Goal: Task Accomplishment & Management: Complete application form

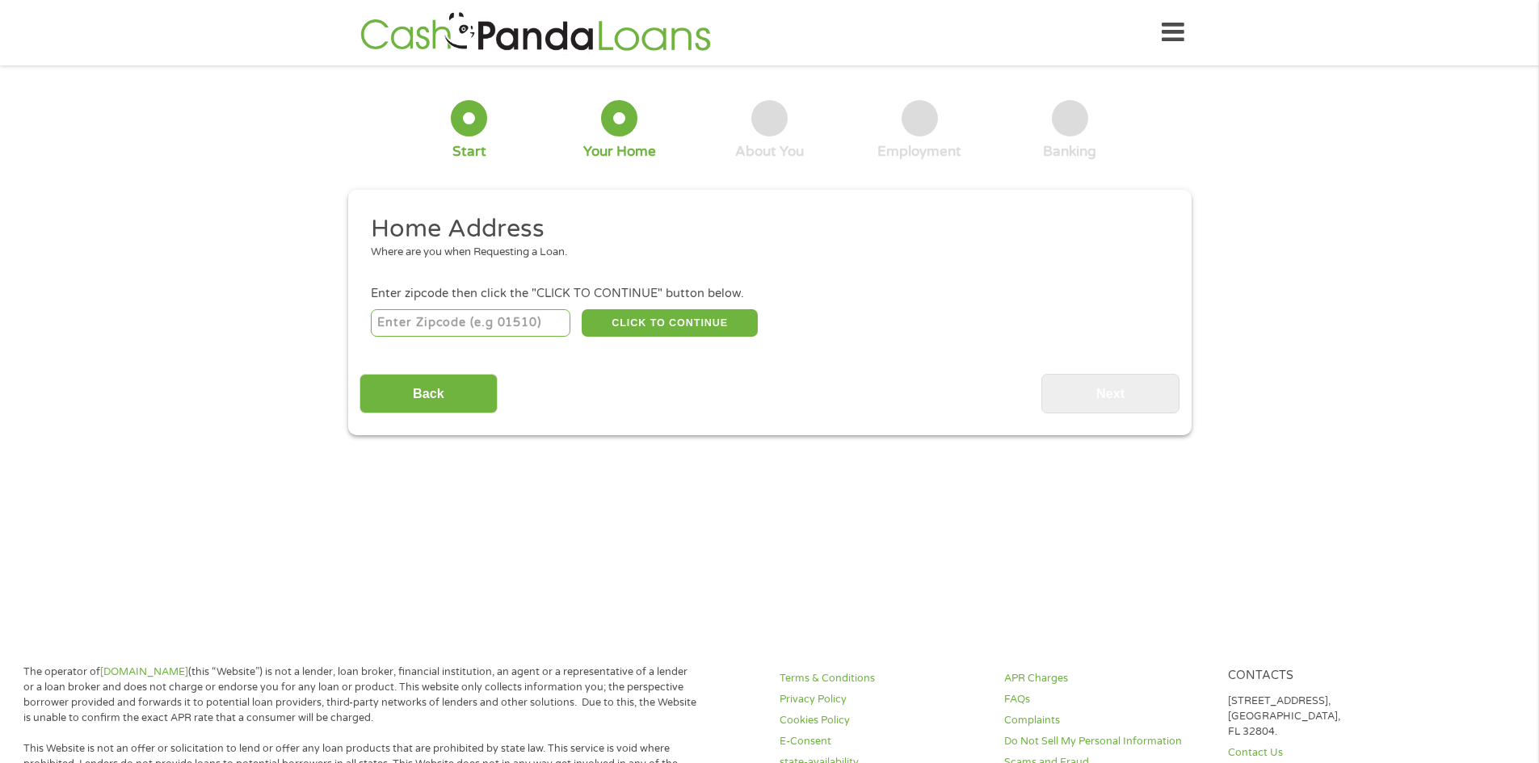
click at [464, 327] on input "number" at bounding box center [471, 322] width 200 height 27
type input "02746"
click at [638, 318] on button "CLICK TO CONTINUE" at bounding box center [670, 322] width 176 height 27
type input "02746"
type input "[GEOGRAPHIC_DATA]"
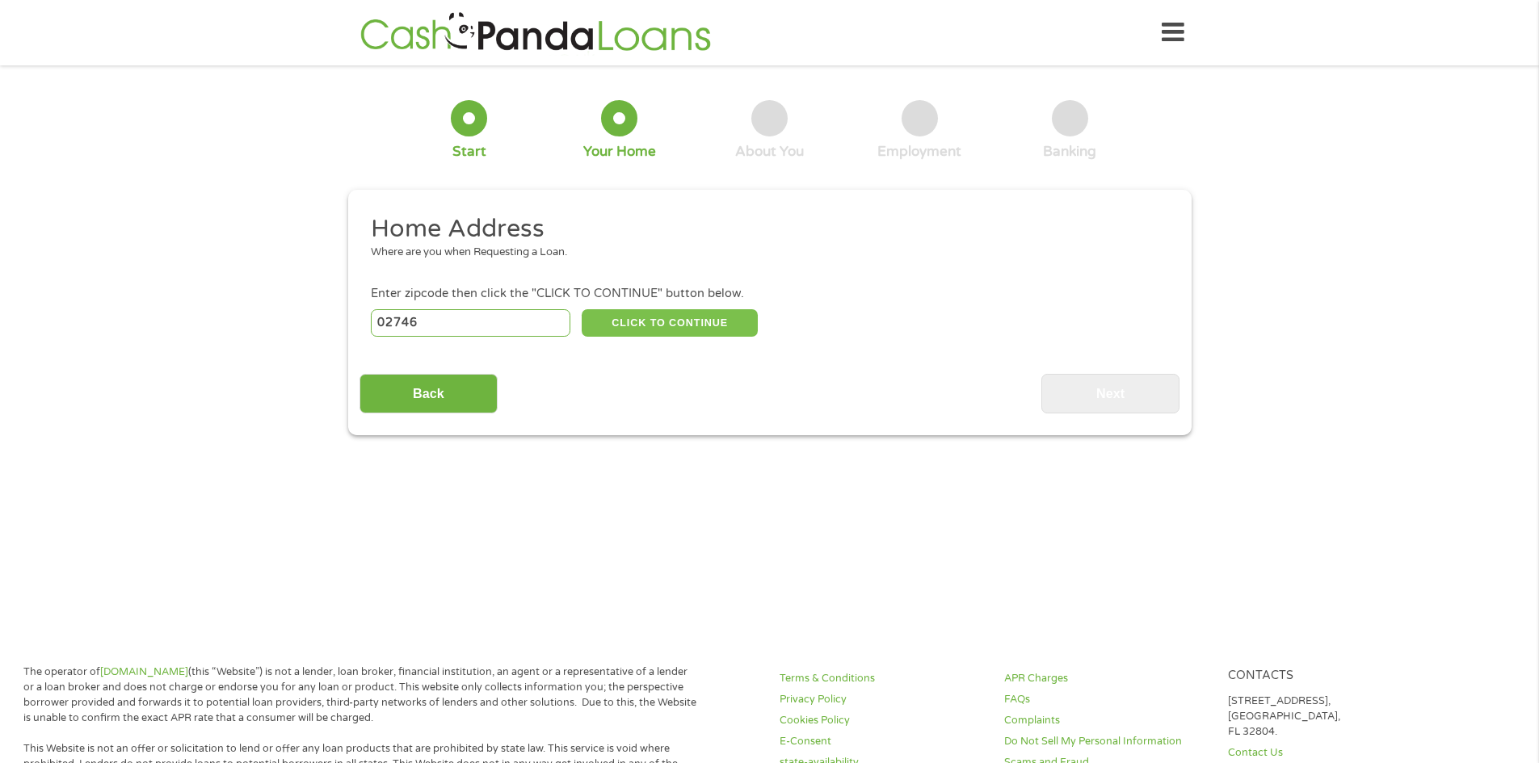
select select "[US_STATE]"
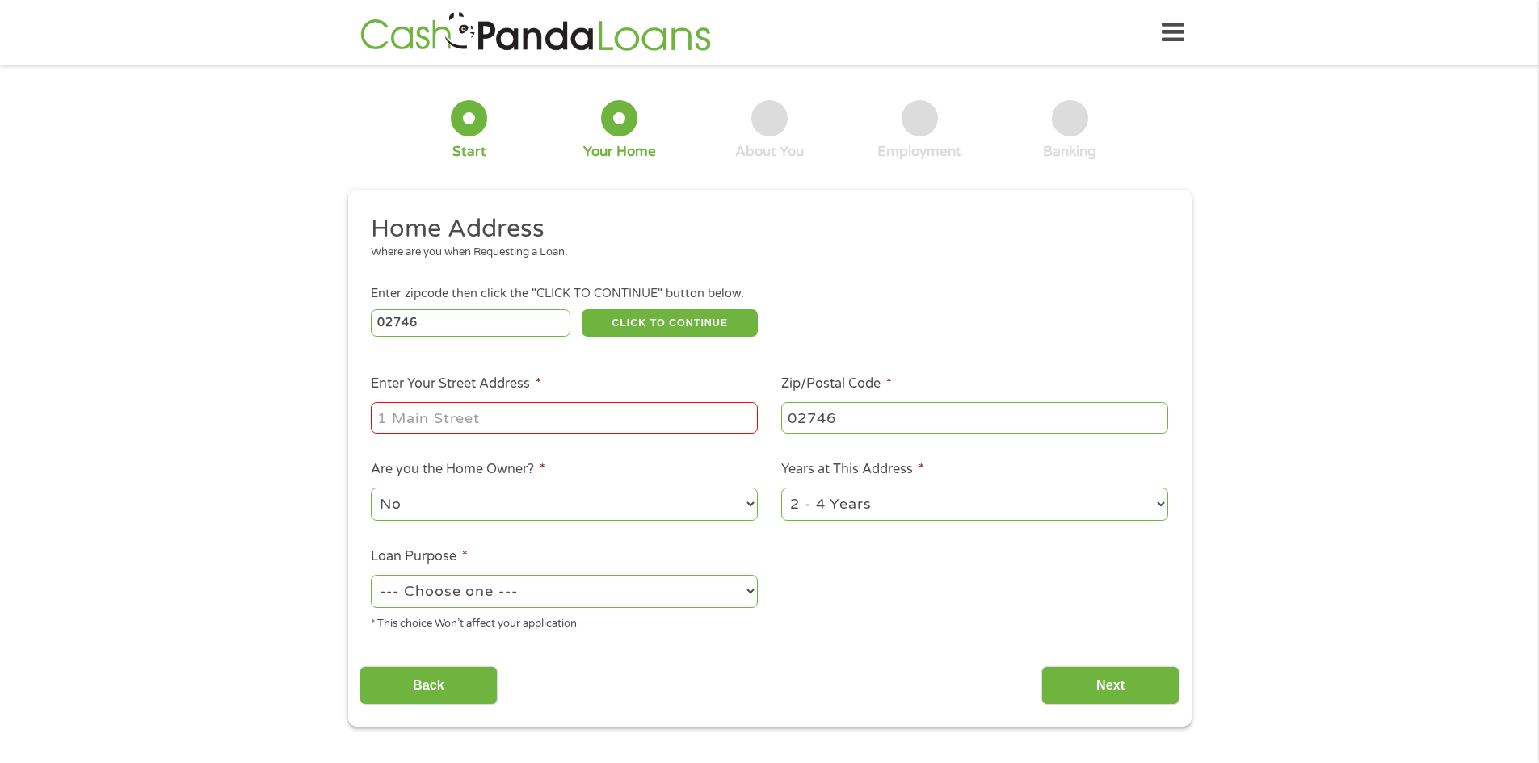
click at [474, 423] on input "Enter Your Street Address *" at bounding box center [564, 417] width 387 height 31
type input "[STREET_ADDRESS]"
click at [470, 597] on select "--- Choose one --- Pay Bills Debt Consolidation Home Improvement Major Purchase…" at bounding box center [564, 591] width 387 height 33
select select "other"
click at [371, 575] on select "--- Choose one --- Pay Bills Debt Consolidation Home Improvement Major Purchase…" at bounding box center [564, 591] width 387 height 33
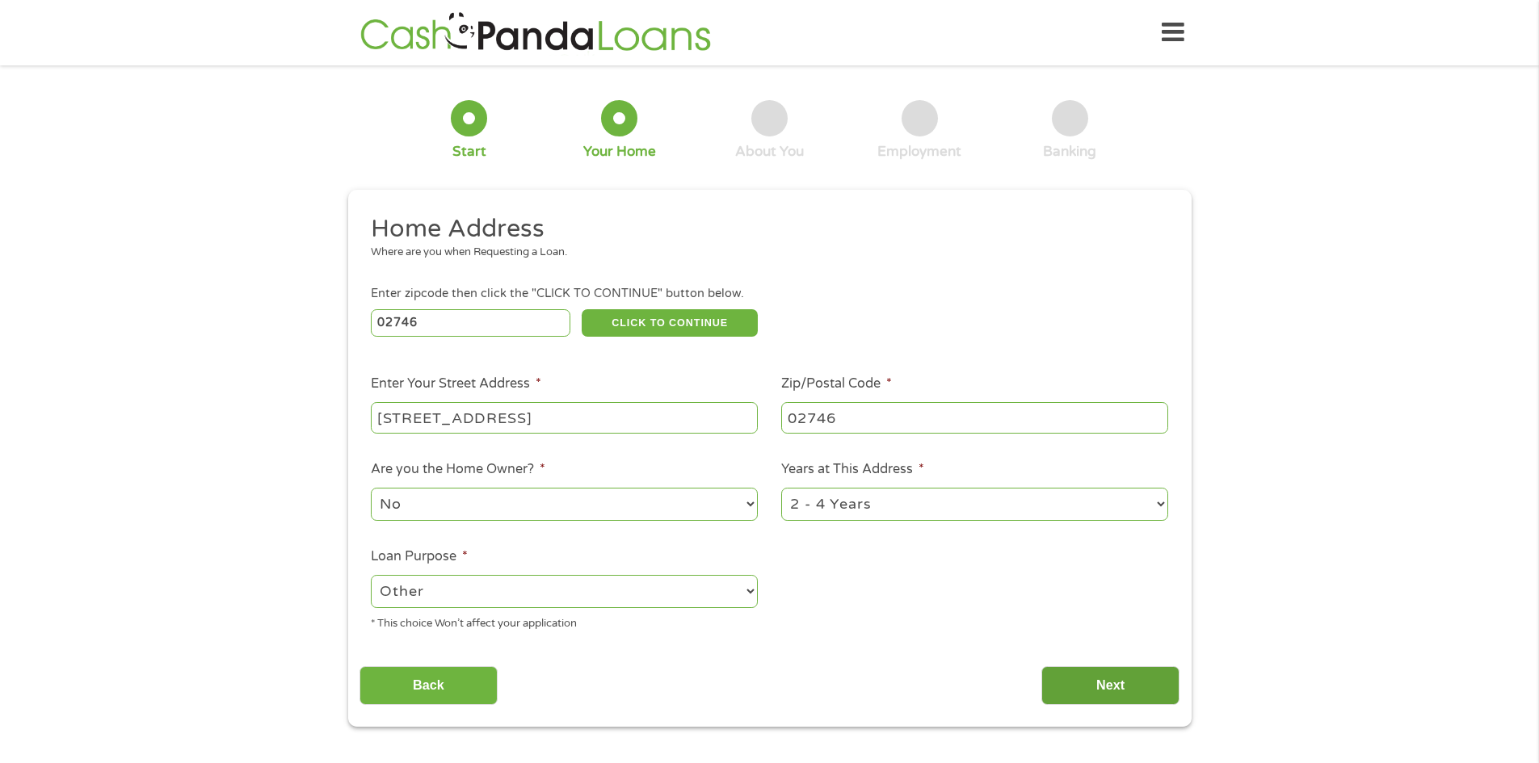
click at [1122, 684] on input "Next" at bounding box center [1110, 686] width 138 height 40
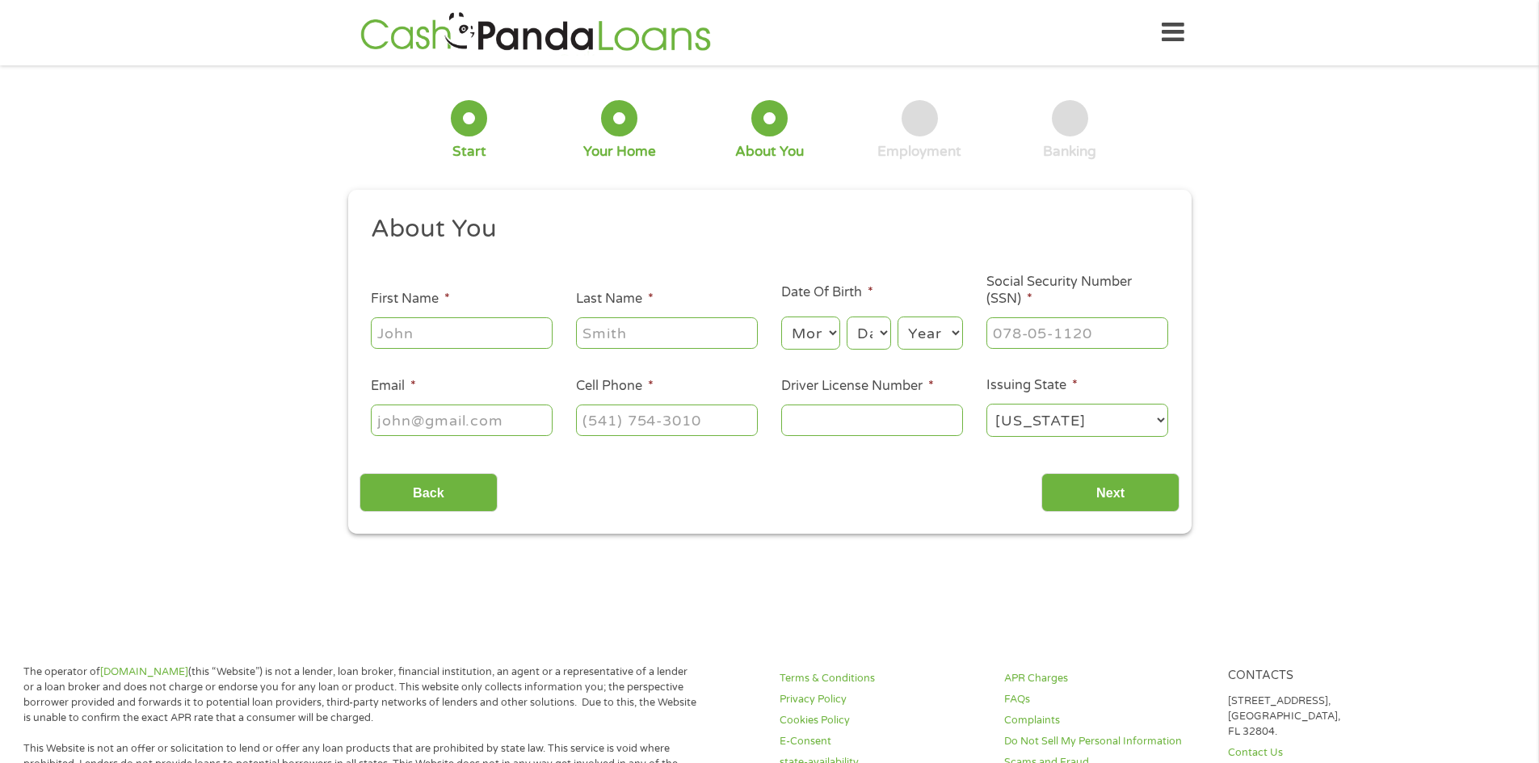
click at [492, 341] on input "First Name *" at bounding box center [462, 332] width 182 height 31
type input "[PERSON_NAME]"
type input "[EMAIL_ADDRESS][DOMAIN_NAME]"
type input "[PHONE_NUMBER]"
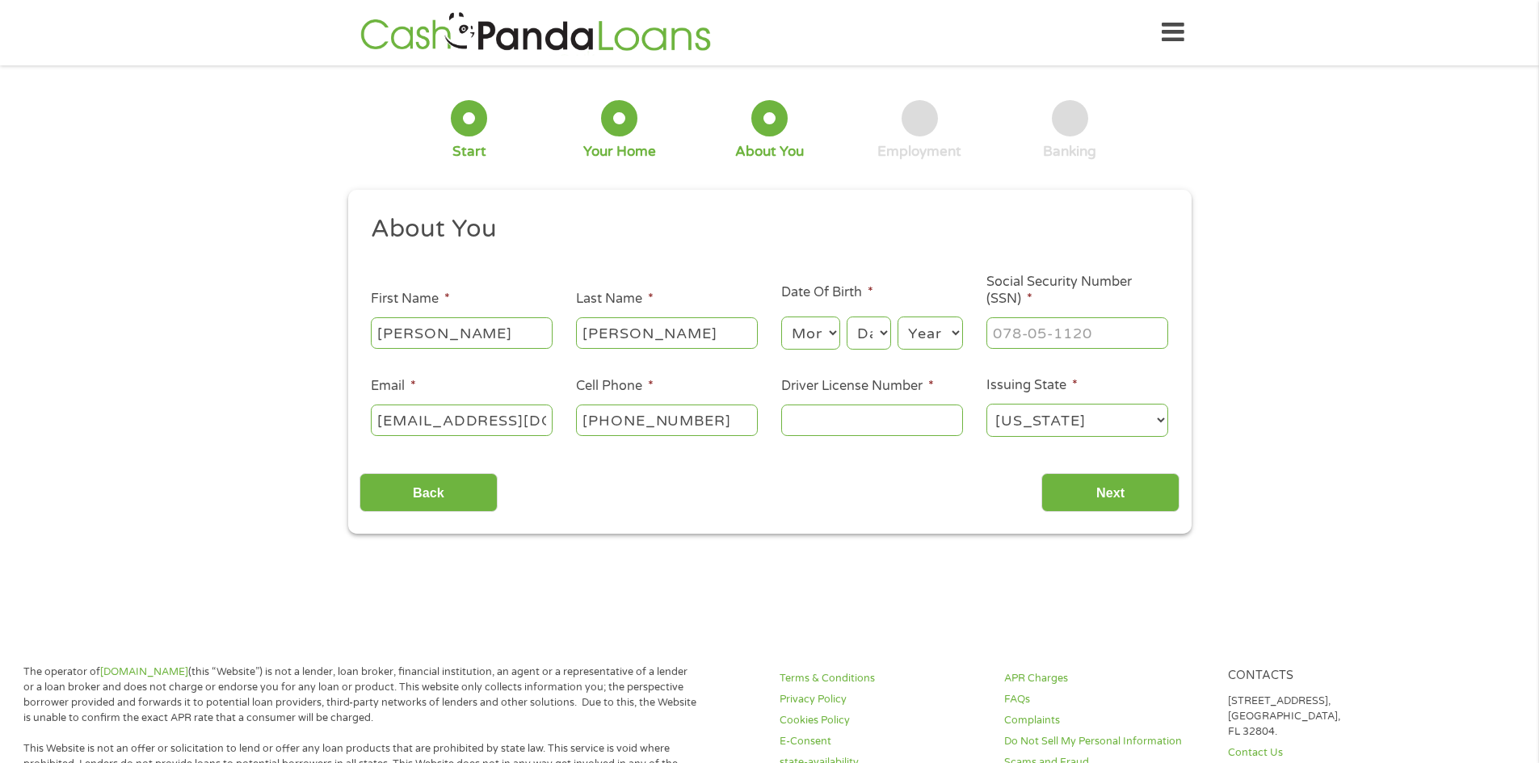
click at [792, 333] on select "Month 1 2 3 4 5 6 7 8 9 10 11 12" at bounding box center [810, 333] width 59 height 33
select select "9"
click at [781, 317] on select "Month 1 2 3 4 5 6 7 8 9 10 11 12" at bounding box center [810, 333] width 59 height 33
click at [884, 330] on select "Day 1 2 3 4 5 6 7 8 9 10 11 12 13 14 15 16 17 18 19 20 21 22 23 24 25 26 27 28 …" at bounding box center [869, 333] width 44 height 33
select select "29"
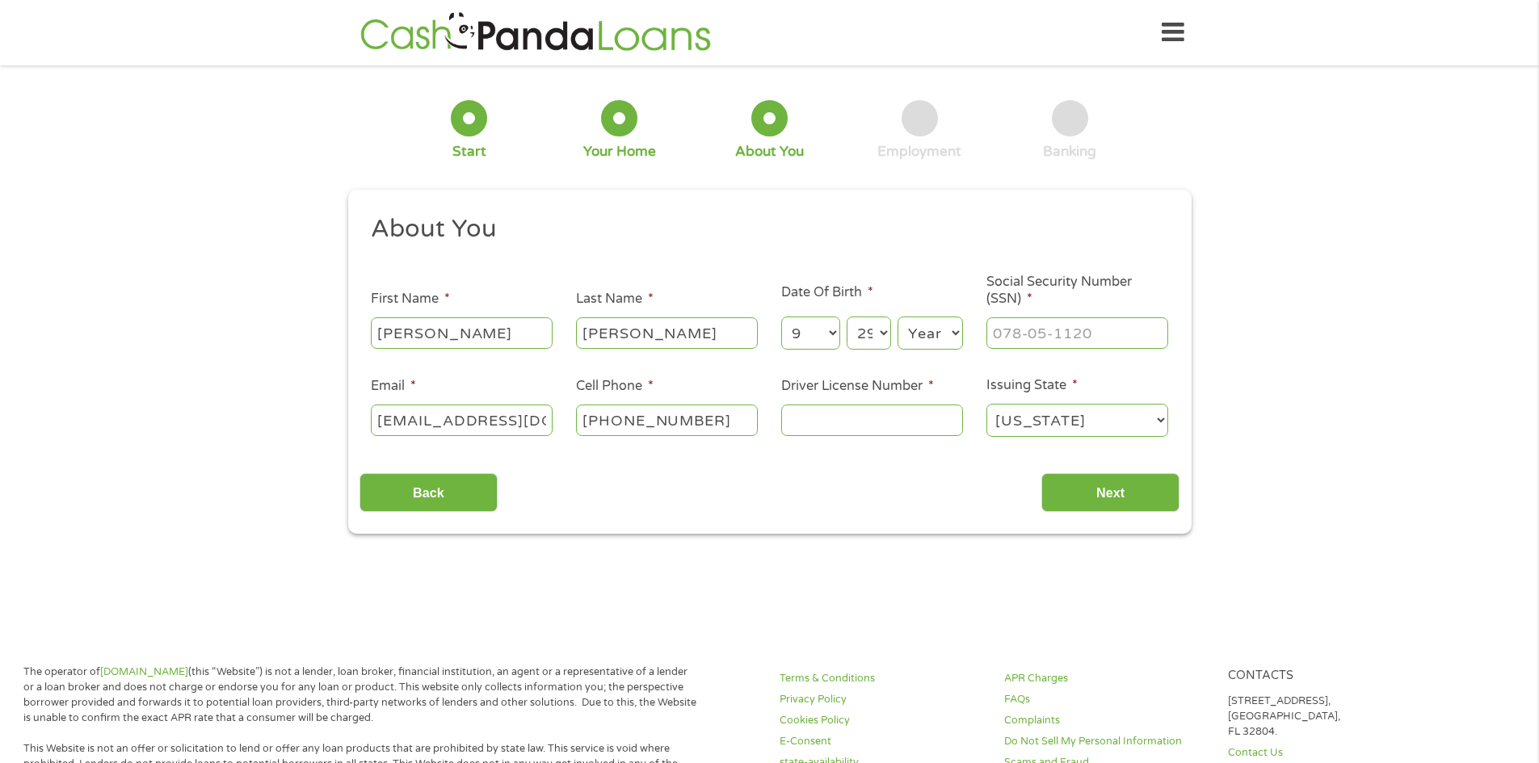
click at [847, 317] on select "Day 1 2 3 4 5 6 7 8 9 10 11 12 13 14 15 16 17 18 19 20 21 22 23 24 25 26 27 28 …" at bounding box center [869, 333] width 44 height 33
click at [927, 327] on select "Year [DATE] 2006 2005 2004 2003 2002 2001 2000 1999 1998 1997 1996 1995 1994 19…" at bounding box center [929, 333] width 65 height 33
select select "1968"
click at [897, 317] on select "Year [DATE] 2006 2005 2004 2003 2002 2001 2000 1999 1998 1997 1996 1995 1994 19…" at bounding box center [929, 333] width 65 height 33
click at [1018, 343] on input "___-__-____" at bounding box center [1077, 332] width 182 height 31
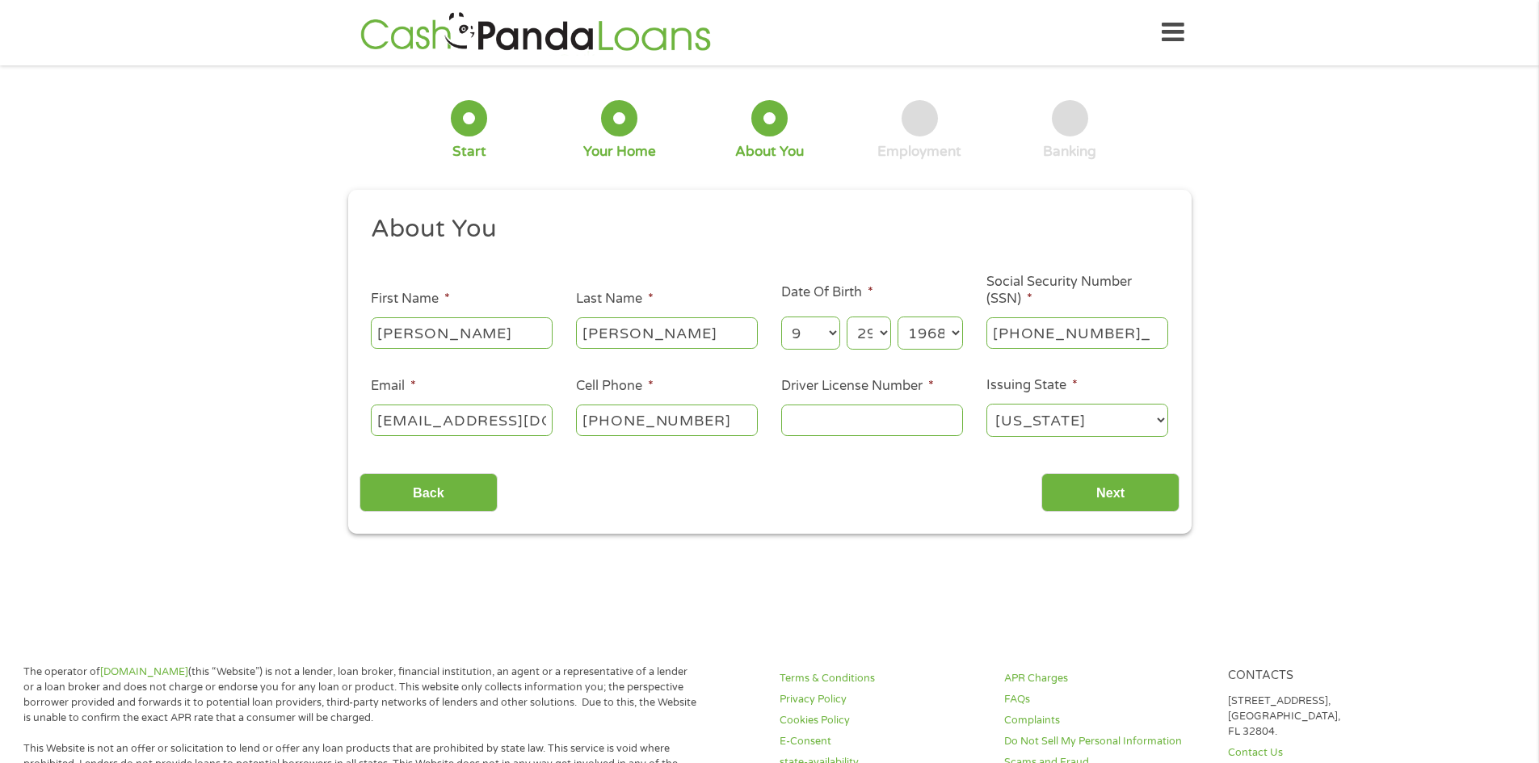
type input "207-44-9381"
drag, startPoint x: 519, startPoint y: 424, endPoint x: 236, endPoint y: 417, distance: 282.8
click at [236, 417] on div "1 Start 2 Your Home 3 About You 4 Employment 5 Banking 6 This field is hidden w…" at bounding box center [769, 305] width 1539 height 457
type input "[EMAIL_ADDRESS][DOMAIN_NAME]"
type input "[EMAIL_ADDRESS][DOMAIN_NAME](508) 775-9300"
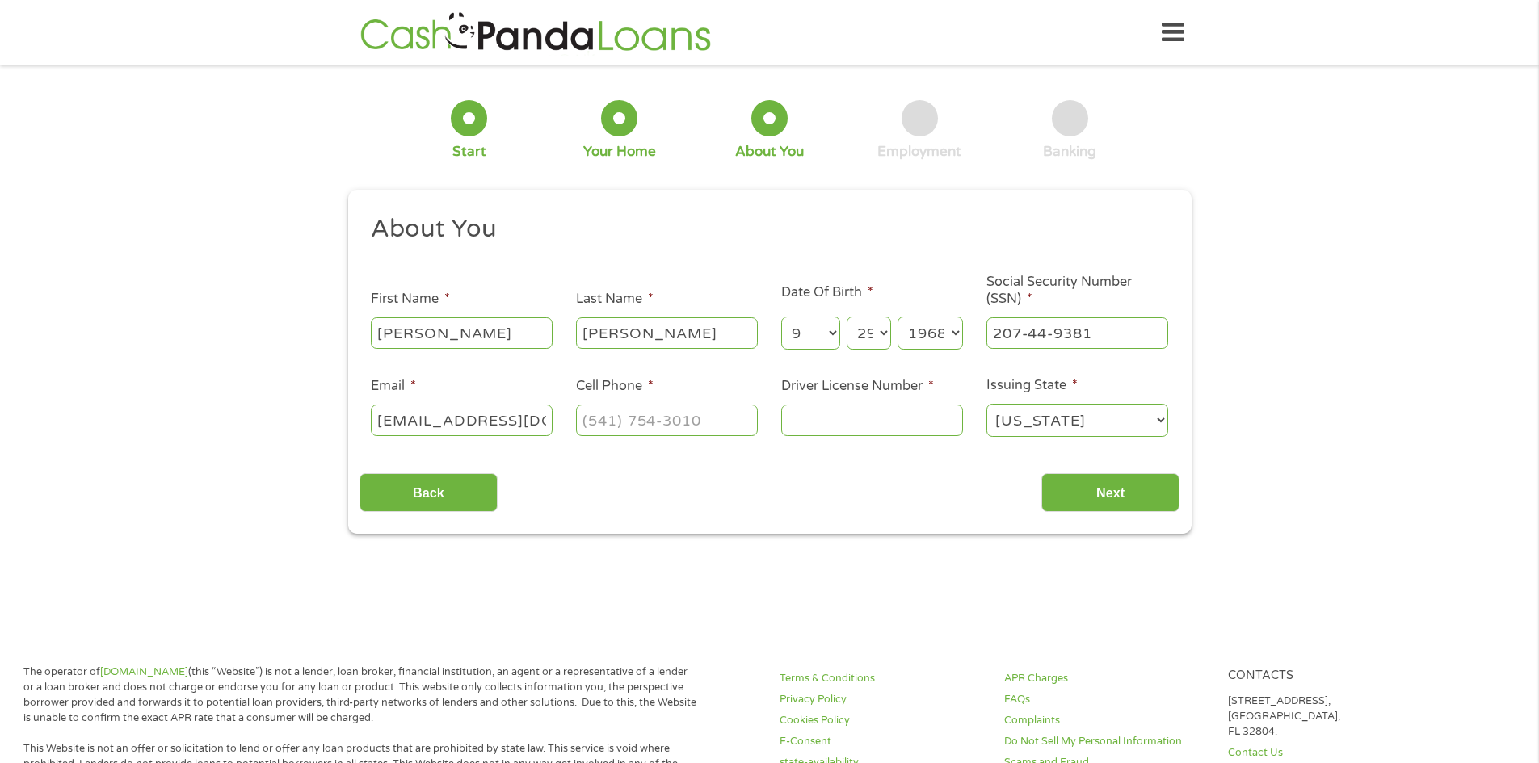
type input "(___) ___-____"
click at [526, 422] on input "[EMAIL_ADDRESS][DOMAIN_NAME](508) 775-9300" at bounding box center [462, 420] width 182 height 31
type input "[EMAIL_ADDRESS][DOMAIN_NAME]"
click at [591, 422] on input "(___) ___-____" at bounding box center [667, 420] width 182 height 31
type input "[PHONE_NUMBER]"
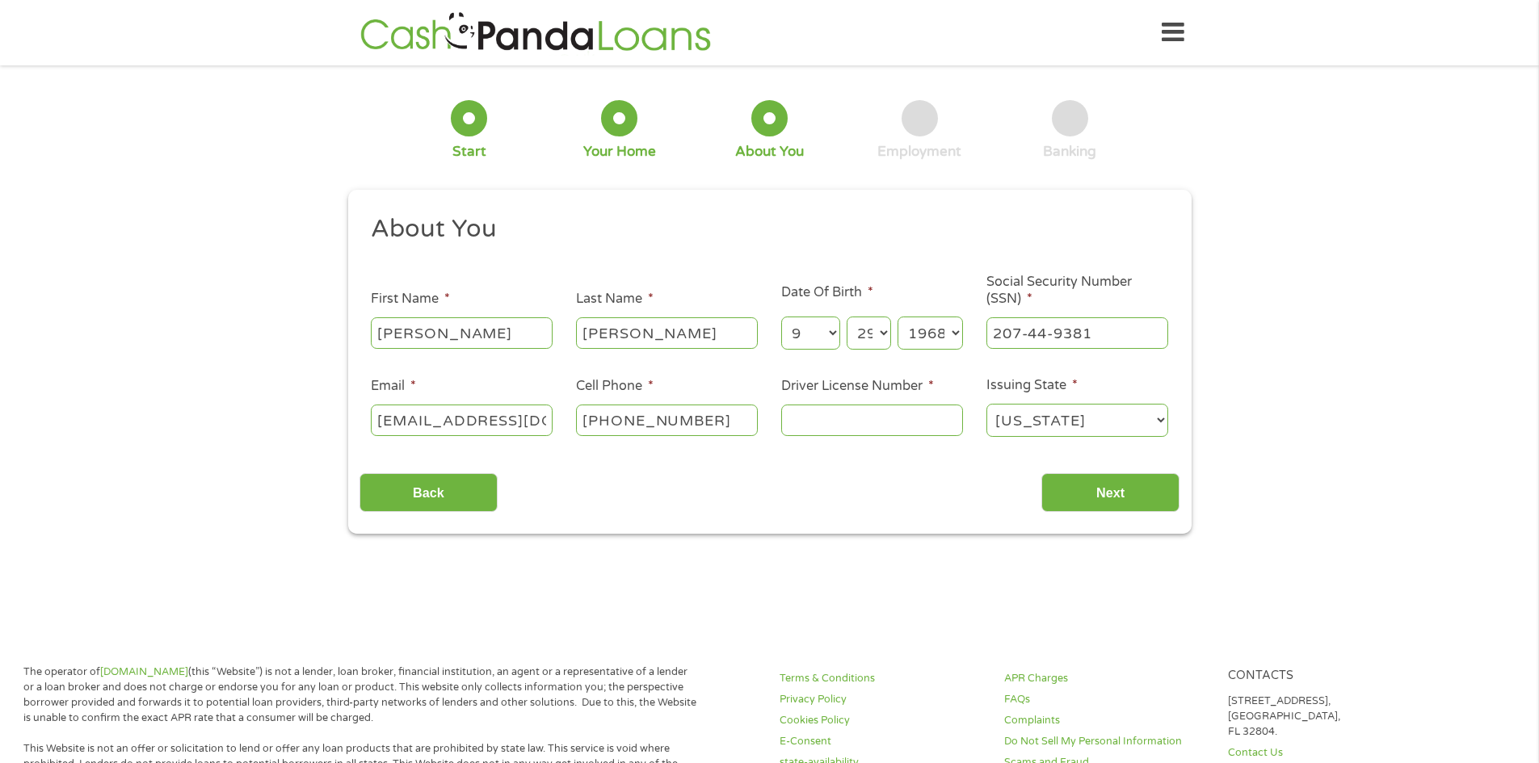
click at [865, 420] on input "Driver License Number *" at bounding box center [872, 420] width 182 height 31
type input "s98067975"
click at [1161, 478] on input "Next" at bounding box center [1110, 493] width 138 height 40
click at [1129, 515] on div "This field is hidden when viewing the form gclid EAIaIQobChMItt2mqLr0jwMVYkh_AB…" at bounding box center [769, 362] width 843 height 345
click at [1125, 487] on input "Next" at bounding box center [1110, 493] width 138 height 40
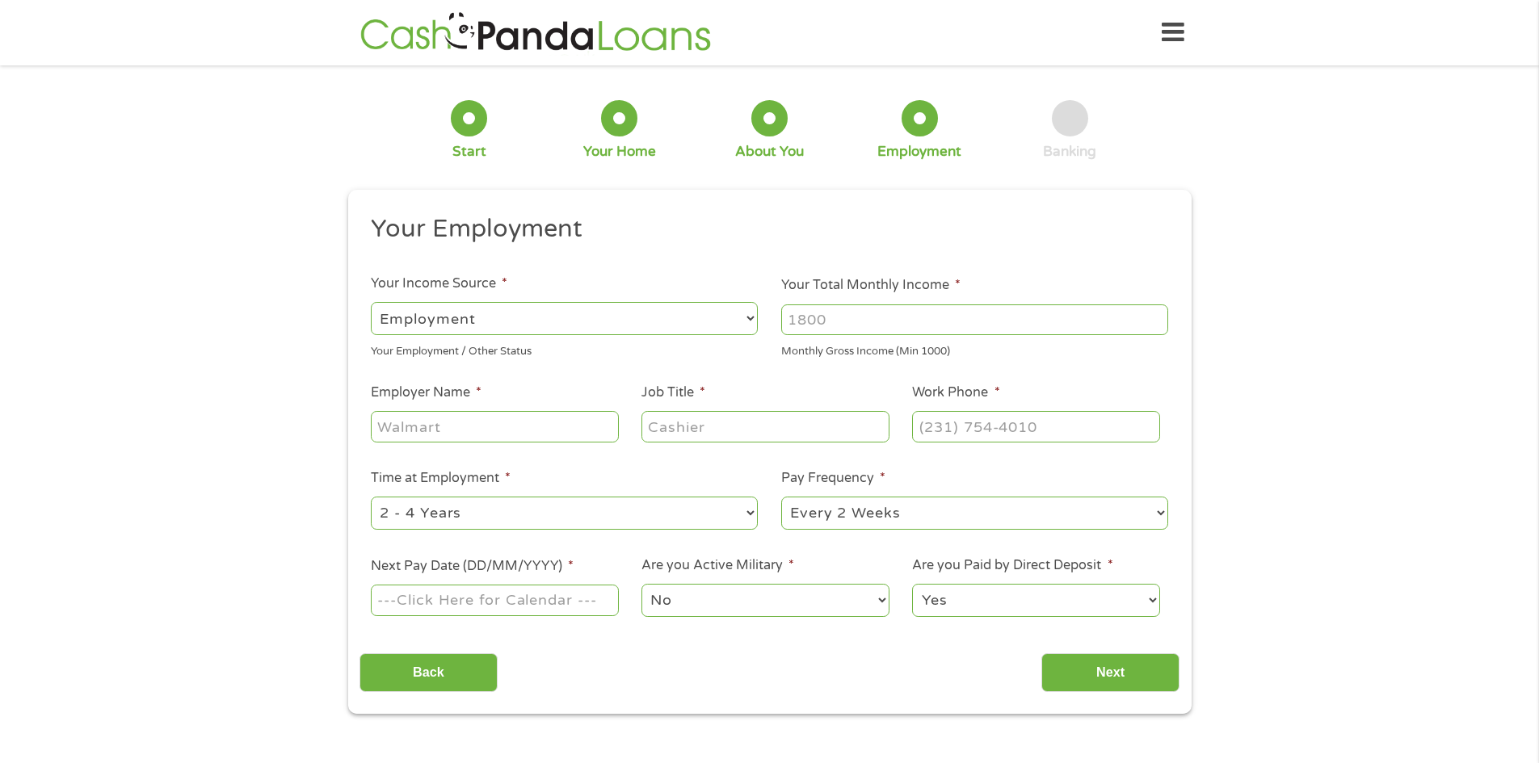
click at [860, 322] on input "Your Total Monthly Income *" at bounding box center [974, 320] width 387 height 31
type input "4450"
click at [428, 434] on input "Employer Name *" at bounding box center [494, 426] width 247 height 31
type input "[PERSON_NAME]"
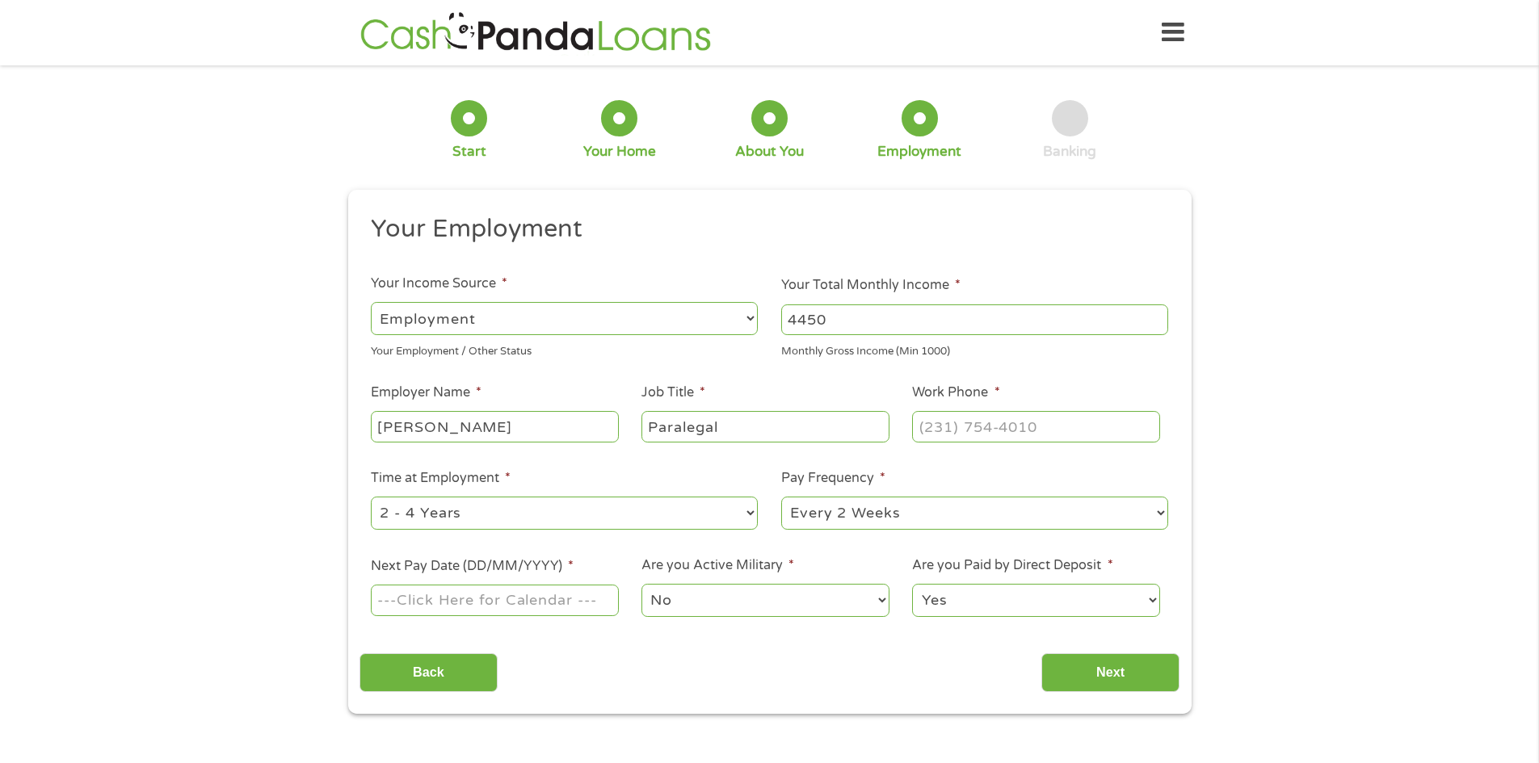
type input "Paralegal"
type input "[PHONE_NUMBER]"
click at [854, 515] on select "--- Choose one --- Every 2 Weeks Every Week Monthly Semi-Monthly" at bounding box center [974, 513] width 387 height 33
click at [781, 497] on select "--- Choose one --- Every 2 Weeks Every Week Monthly Semi-Monthly" at bounding box center [974, 513] width 387 height 33
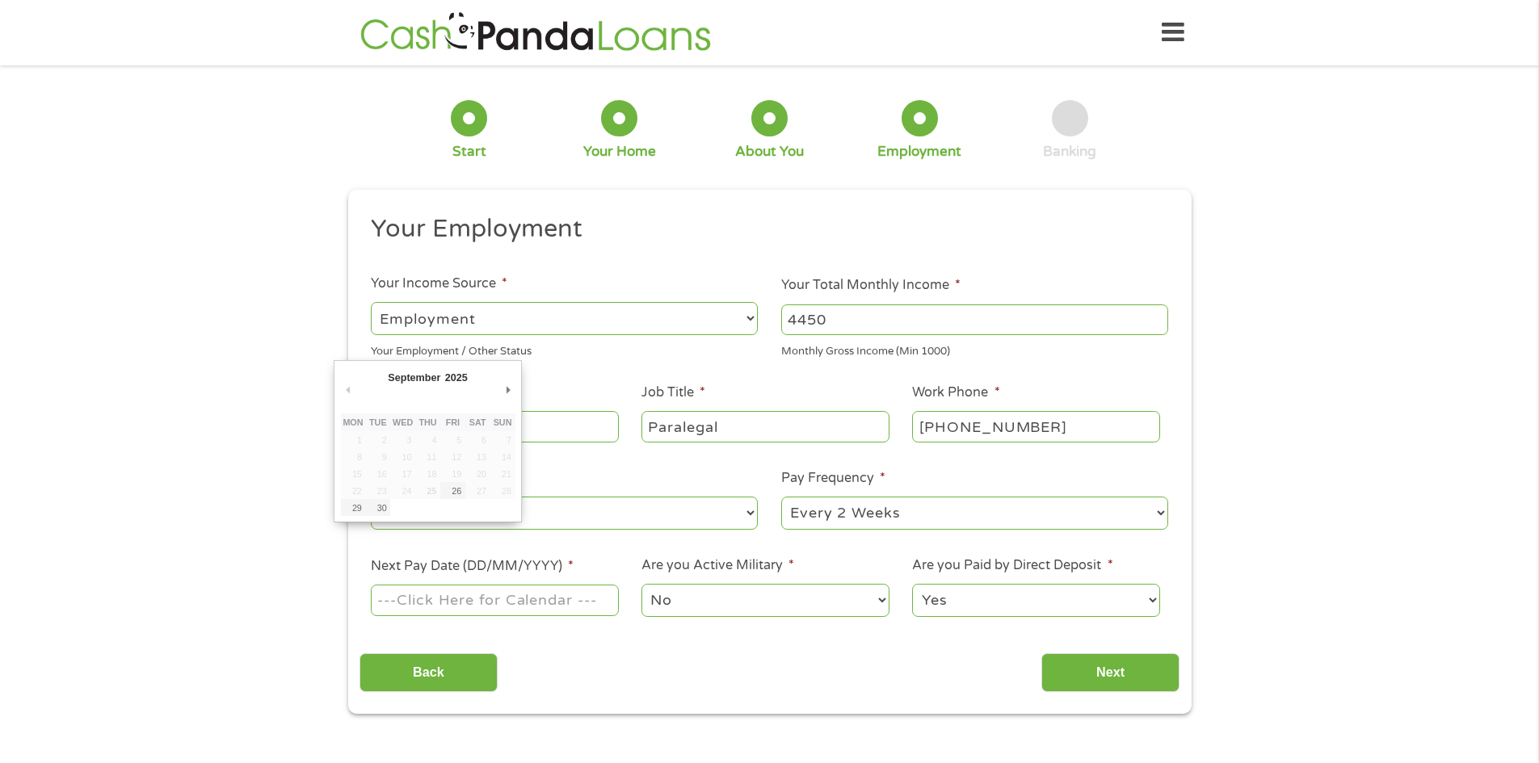
click at [504, 599] on input "Next Pay Date (DD/MM/YYYY) *" at bounding box center [494, 600] width 247 height 31
type input "[DATE]"
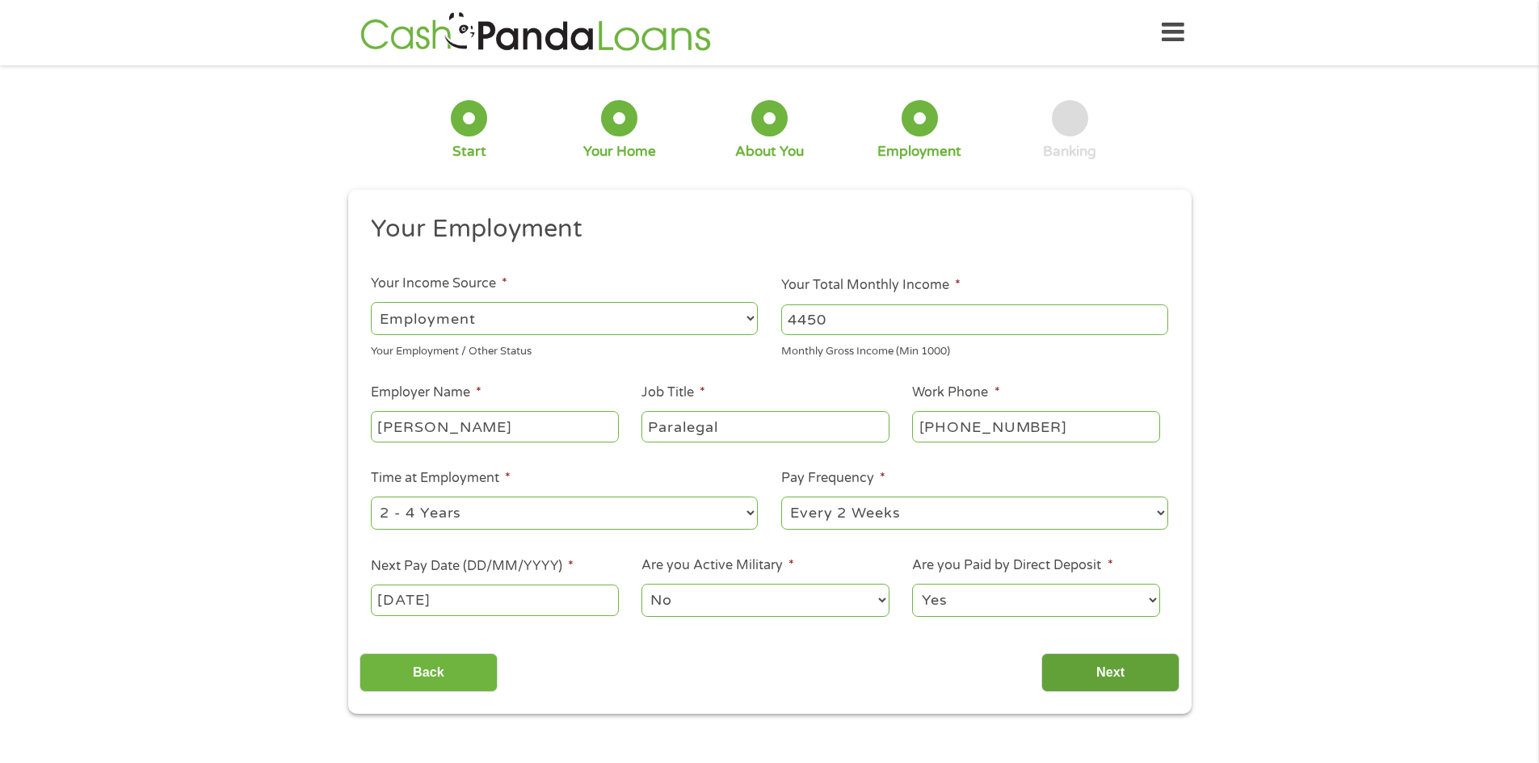
click at [1103, 666] on input "Next" at bounding box center [1110, 674] width 138 height 40
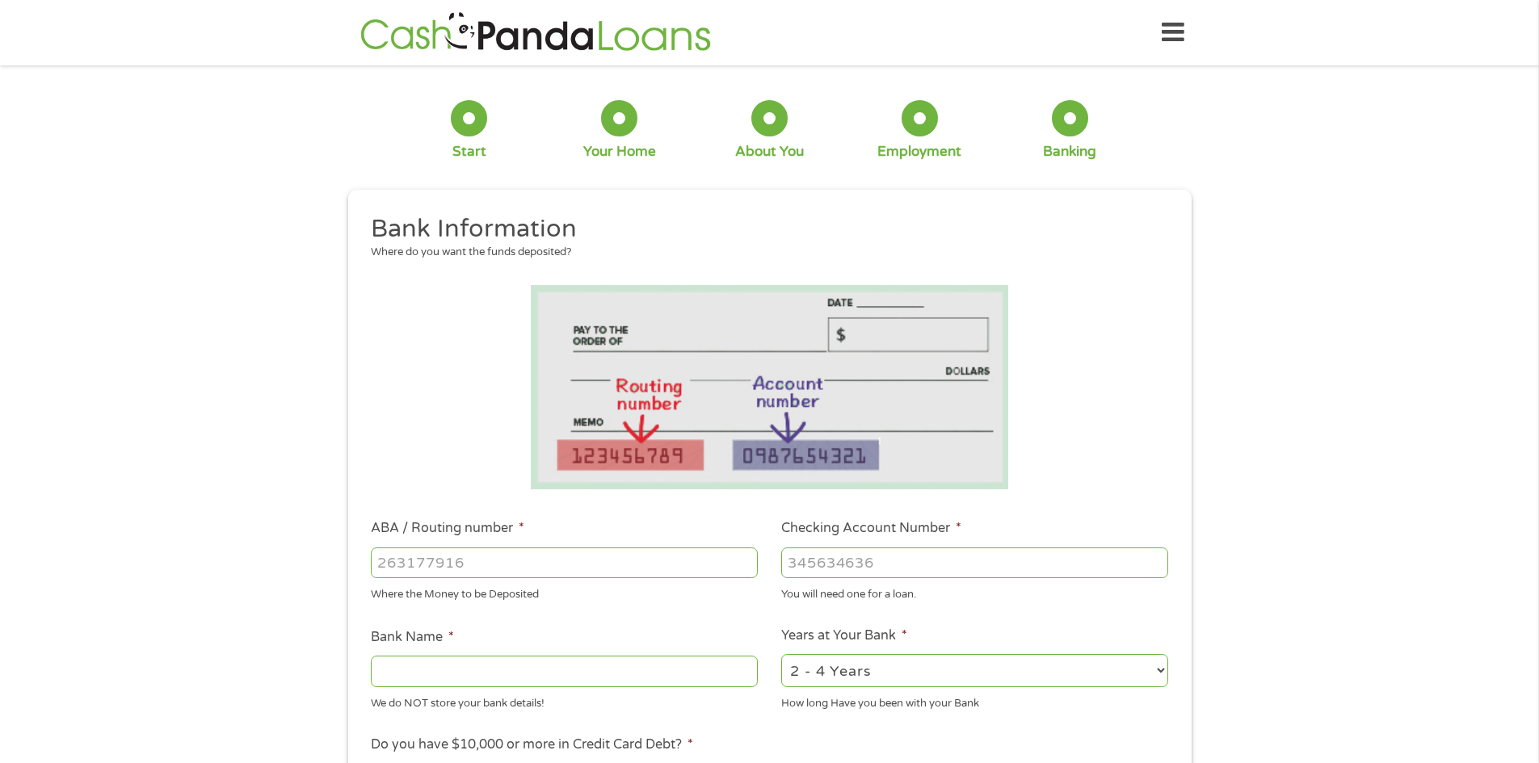
click at [473, 570] on input "ABA / Routing number *" at bounding box center [564, 563] width 387 height 31
type input "011000138"
type input "BANK OF AMERICA NA"
type input "011000138"
type input "466002445511"
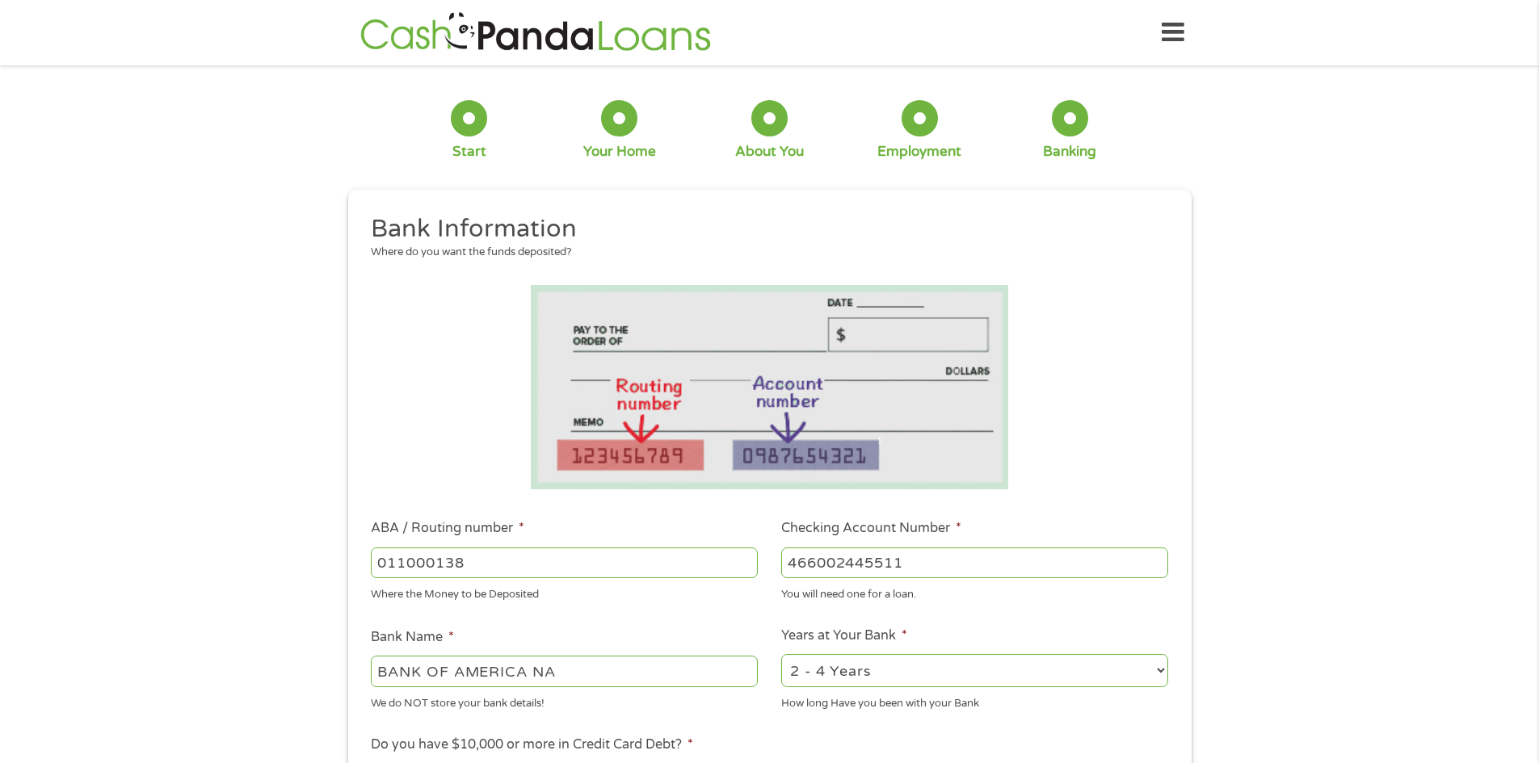
click at [937, 666] on select "2 - 4 Years 6 - 12 Months 1 - 2 Years Over 4 Years" at bounding box center [974, 670] width 387 height 33
select select "60months"
click at [781, 654] on select "2 - 4 Years 6 - 12 Months 1 - 2 Years Over 4 Years" at bounding box center [974, 670] width 387 height 33
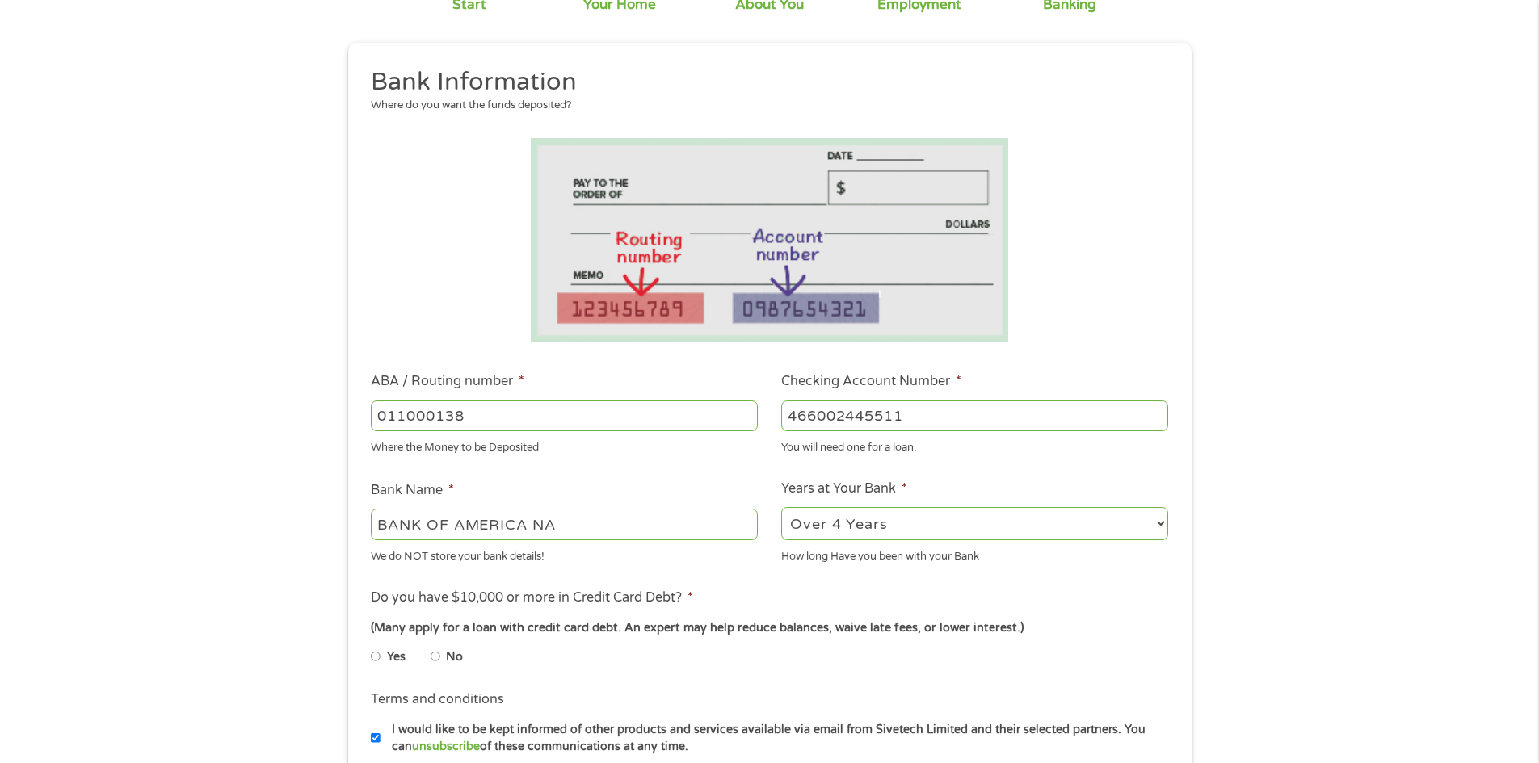
scroll to position [242, 0]
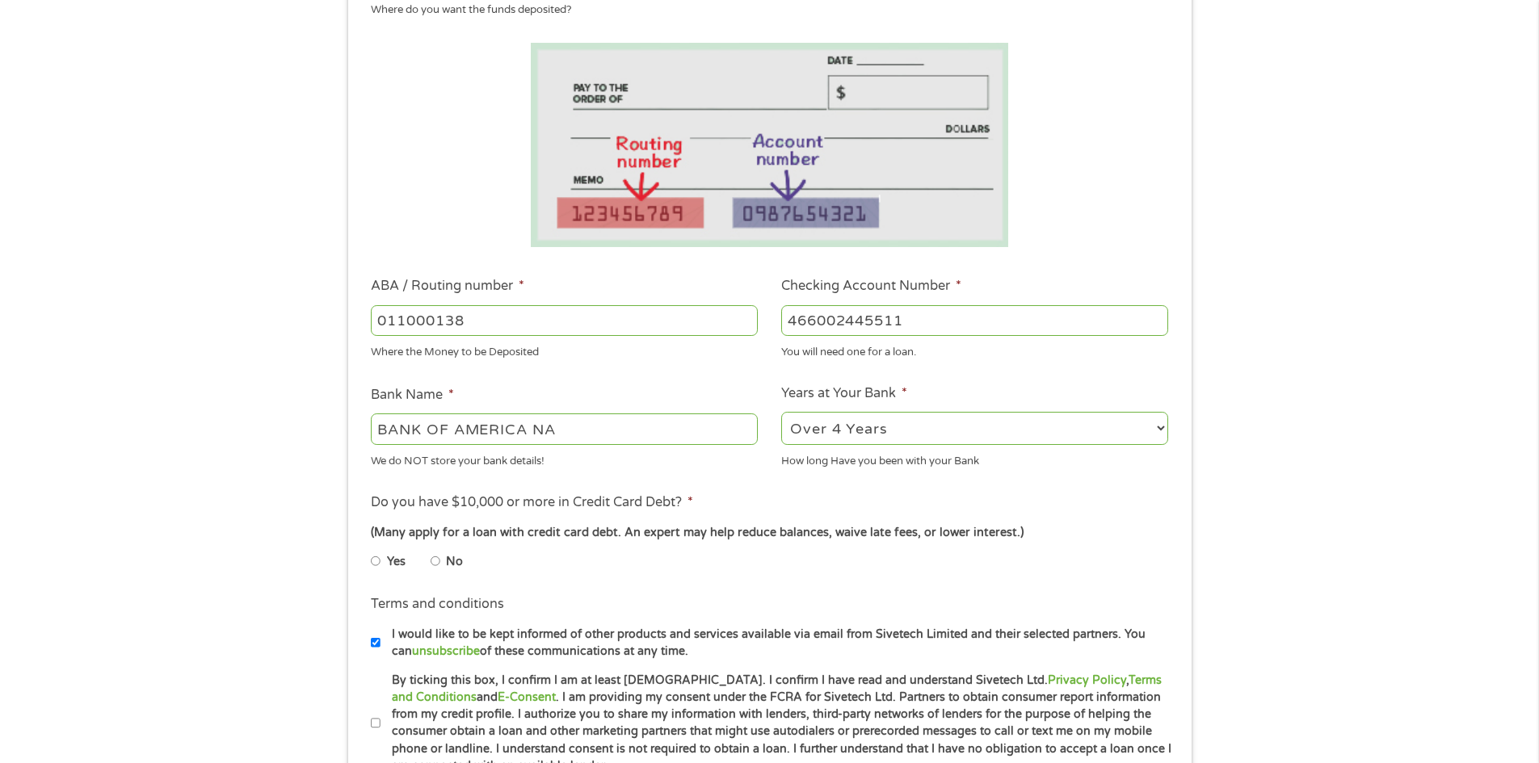
click at [431, 558] on input "No" at bounding box center [436, 562] width 10 height 26
radio input "true"
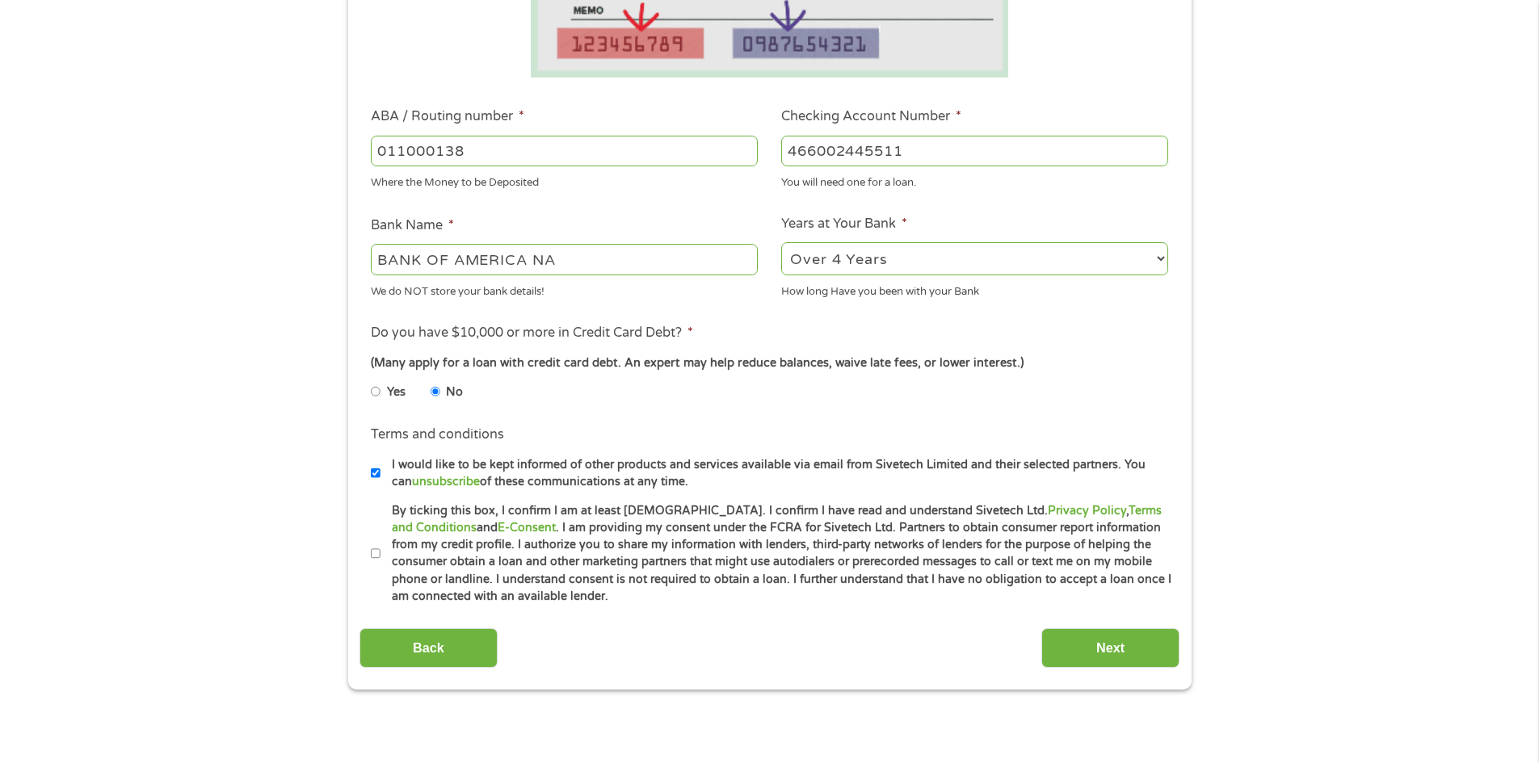
scroll to position [485, 0]
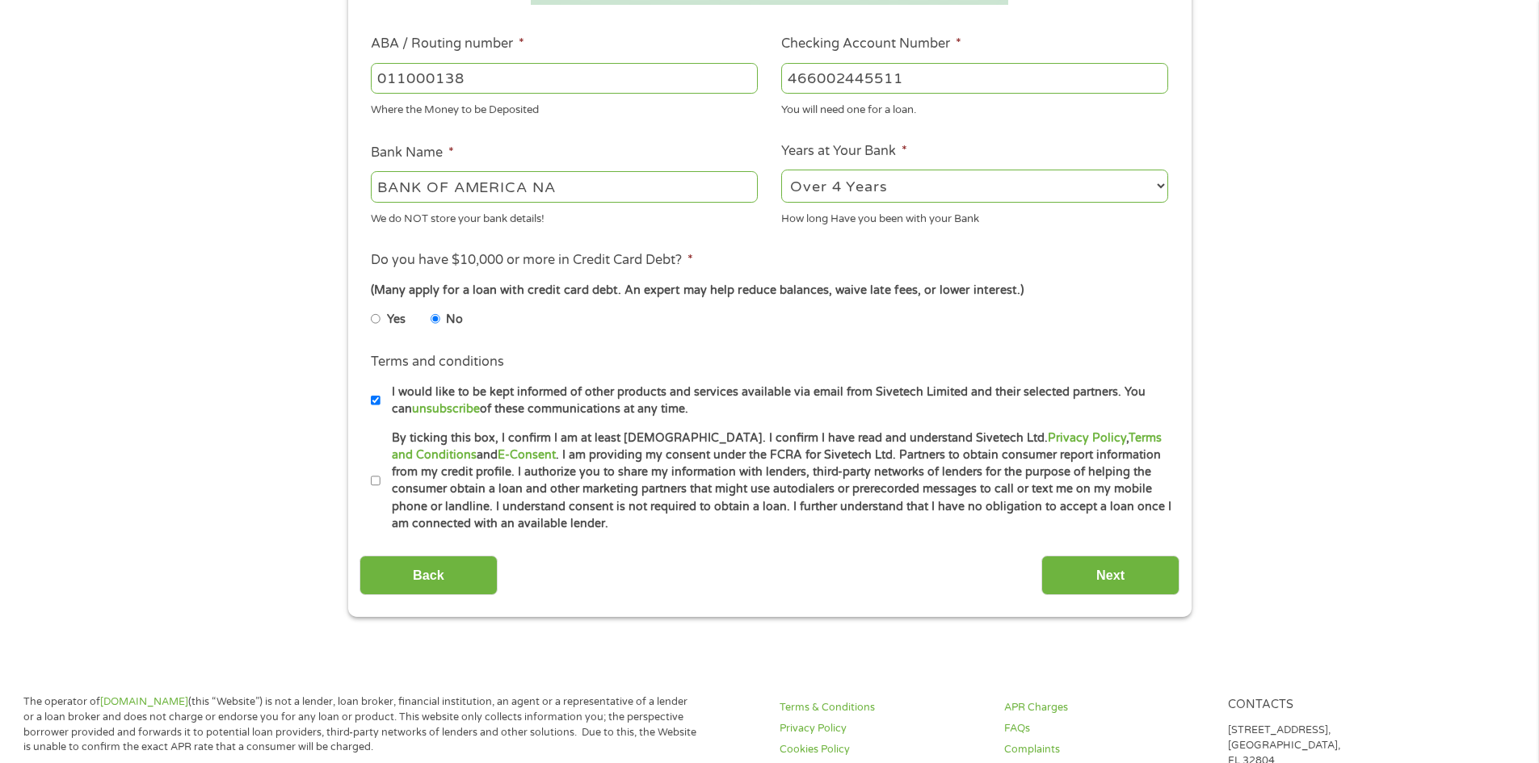
click at [376, 479] on input "By ticking this box, I confirm I am at least [DEMOGRAPHIC_DATA]. I confirm I ha…" at bounding box center [376, 482] width 10 height 26
checkbox input "true"
click at [1101, 567] on input "Next" at bounding box center [1110, 576] width 138 height 40
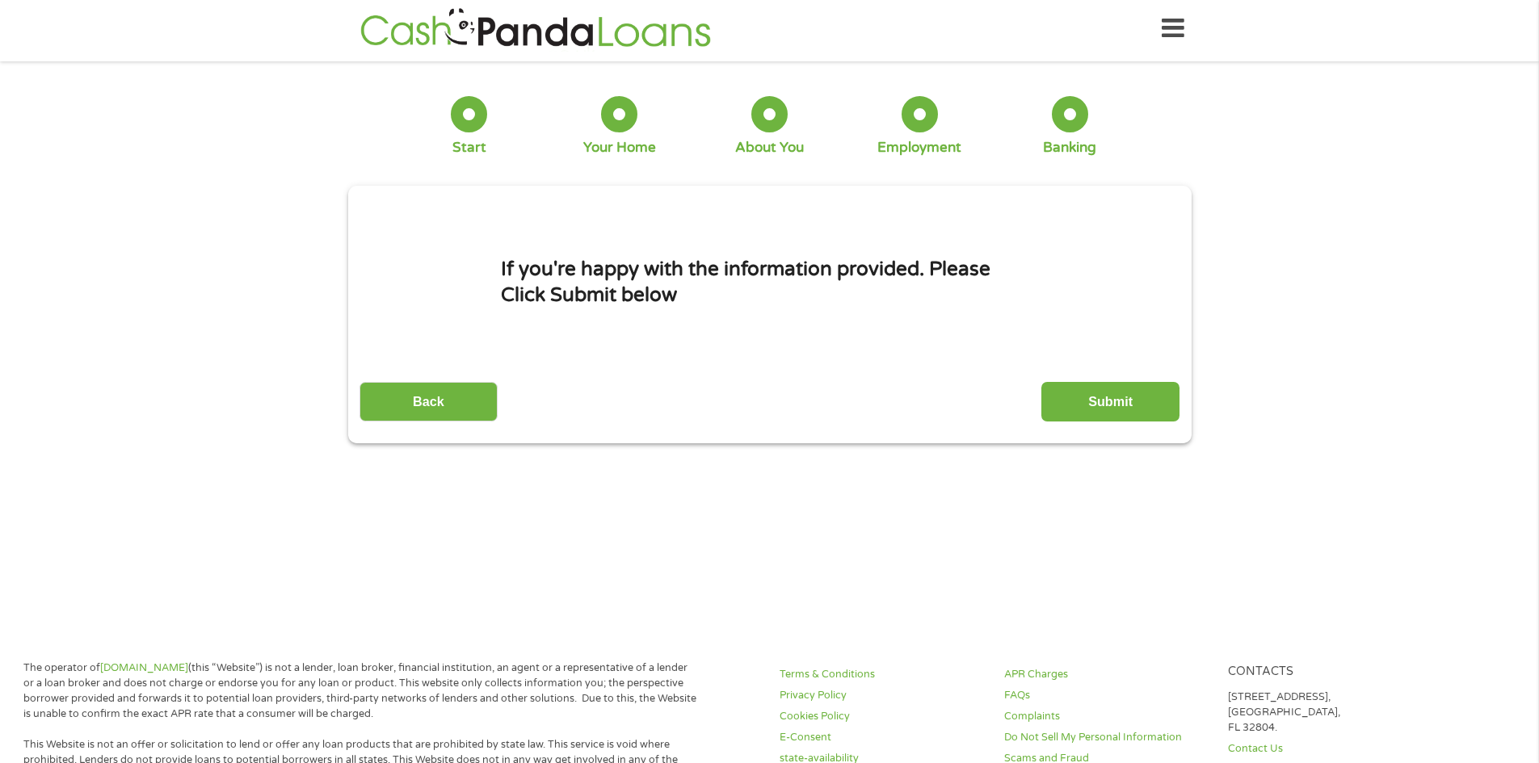
scroll to position [0, 0]
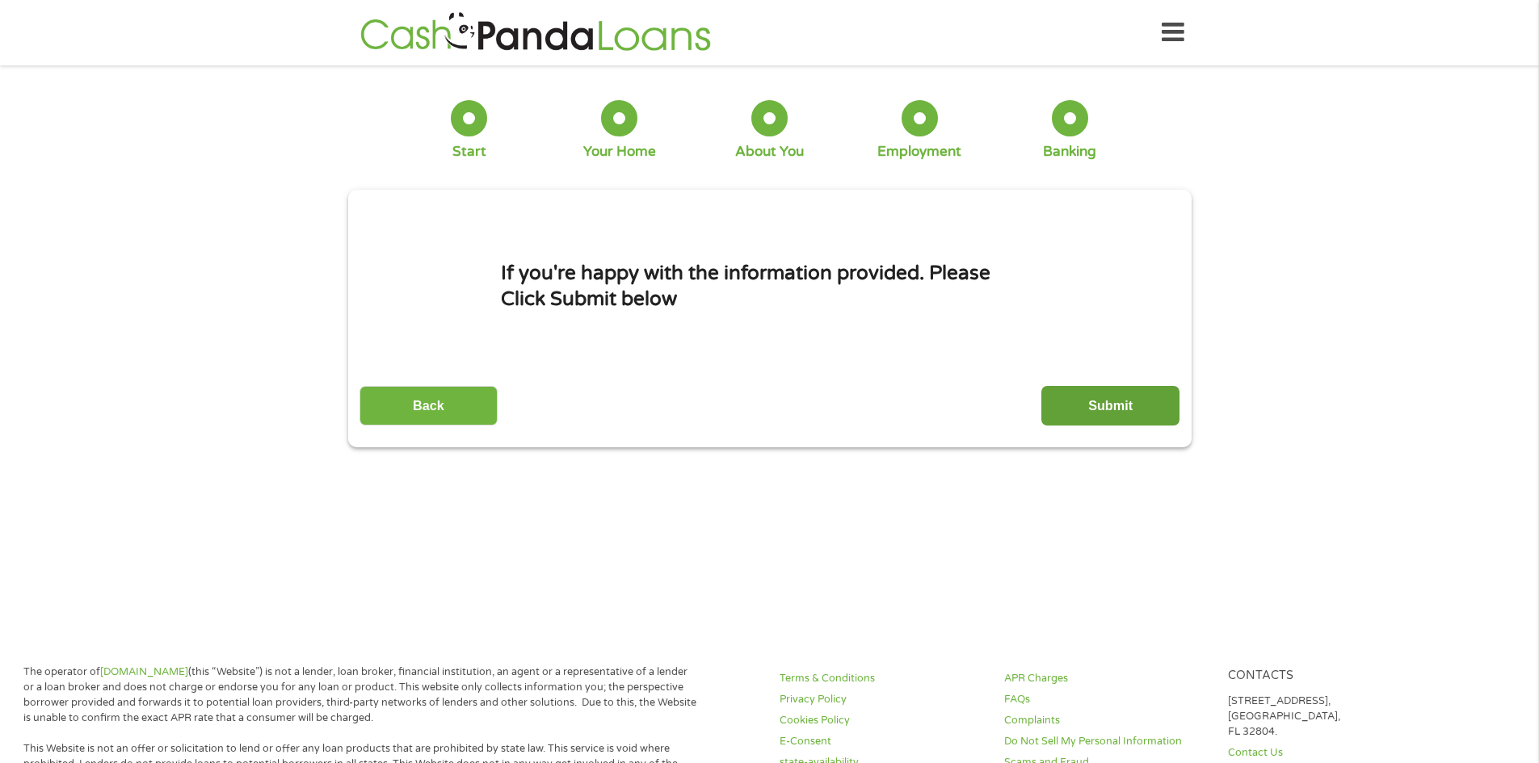
click at [1115, 418] on input "Submit" at bounding box center [1110, 406] width 138 height 40
